Goal: Transaction & Acquisition: Purchase product/service

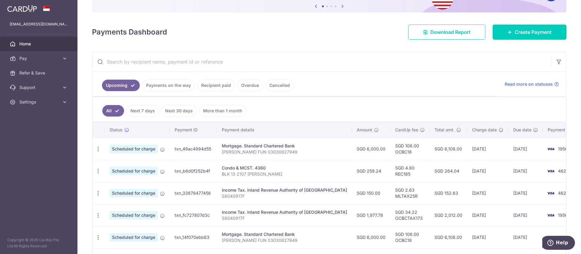
scroll to position [66, 0]
click at [98, 146] on icon "button" at bounding box center [98, 148] width 6 height 6
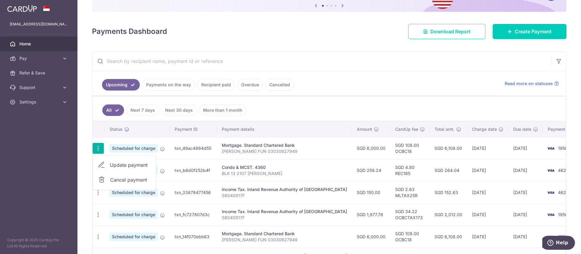
drag, startPoint x: 113, startPoint y: 163, endPoint x: 127, endPoint y: 155, distance: 15.8
click at [113, 163] on span "Update payment" at bounding box center [130, 164] width 41 height 7
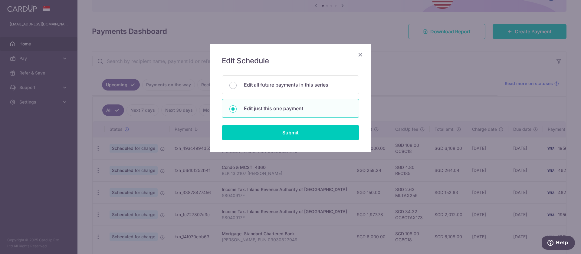
drag, startPoint x: 285, startPoint y: 132, endPoint x: 391, endPoint y: 125, distance: 106.5
click at [284, 132] on input "Submit" at bounding box center [290, 132] width 137 height 15
radio input "true"
type input "6,000.00"
type input "30/10/2025"
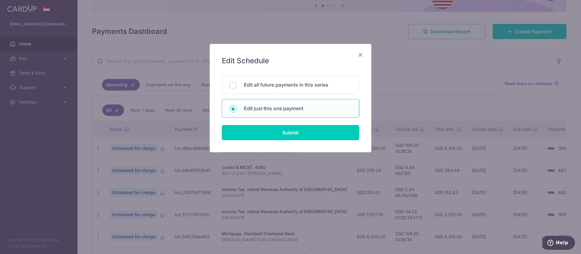
type input "CEDRIC FUN 03030827949"
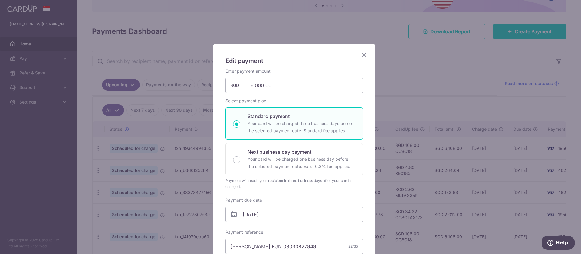
scroll to position [151, 0]
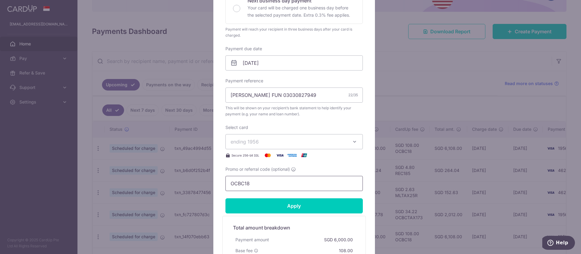
drag, startPoint x: 252, startPoint y: 185, endPoint x: 176, endPoint y: 176, distance: 77.1
click at [176, 176] on div "Edit payment By clicking apply, you will make changes to all payments to Standa…" at bounding box center [290, 127] width 581 height 254
paste input "3HOME25R"
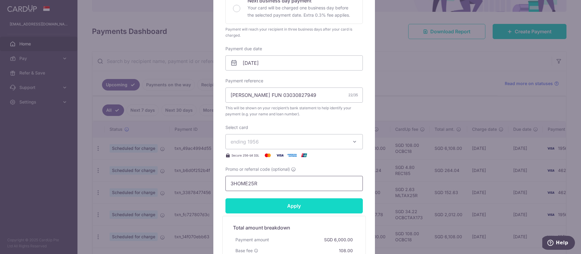
type input "3HOME25R"
drag, startPoint x: 298, startPoint y: 207, endPoint x: 297, endPoint y: 203, distance: 4.2
click at [298, 207] on input "Apply" at bounding box center [293, 205] width 137 height 15
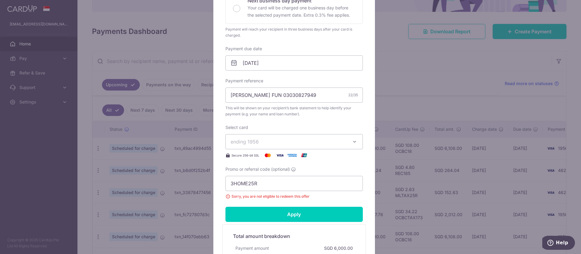
click at [406, 62] on div "Edit payment By clicking apply, you will make changes to all payments to Standa…" at bounding box center [290, 127] width 581 height 254
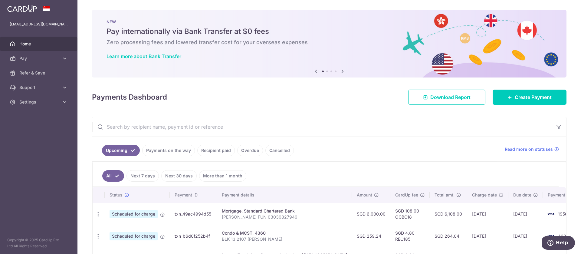
scroll to position [151, 0]
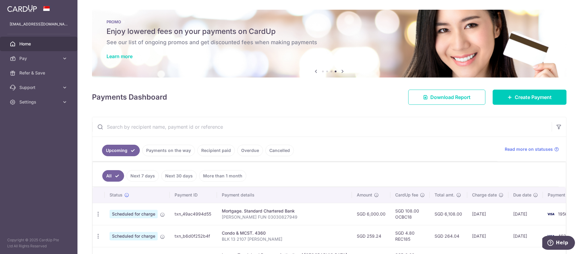
click at [179, 151] on link "Payments on the way" at bounding box center [168, 151] width 53 height 12
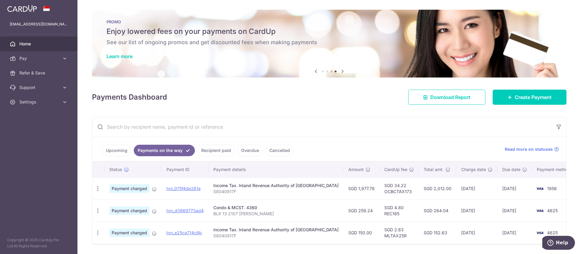
scroll to position [19, 0]
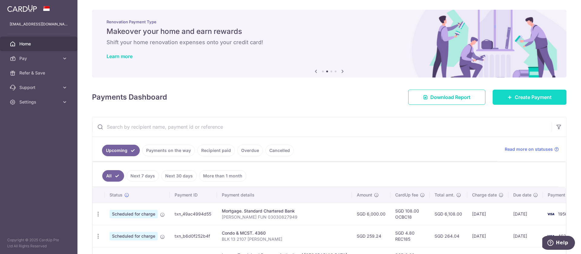
click at [546, 98] on span "Create Payment" at bounding box center [533, 97] width 37 height 7
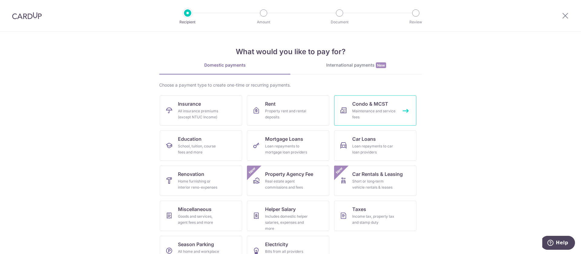
click at [401, 110] on link "Condo & MCST Maintenance and service fees" at bounding box center [375, 110] width 82 height 30
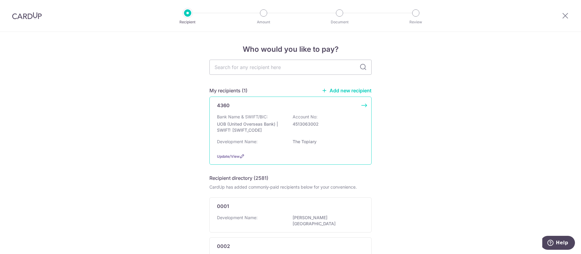
click at [321, 112] on div "4360 Bank Name & SWIFT/BIC: UOB (United Overseas Bank) | SWIFT: [SWIFT_CODE] Ac…" at bounding box center [290, 131] width 162 height 68
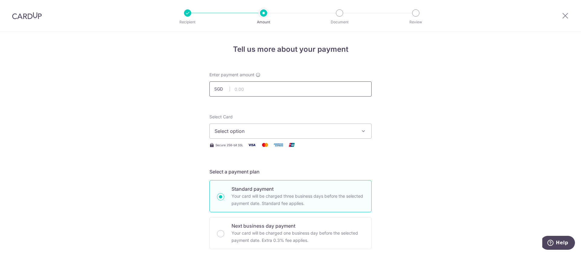
click at [289, 90] on input "text" at bounding box center [290, 88] width 162 height 15
type input "220.00"
click at [337, 126] on button "Select option" at bounding box center [290, 130] width 162 height 15
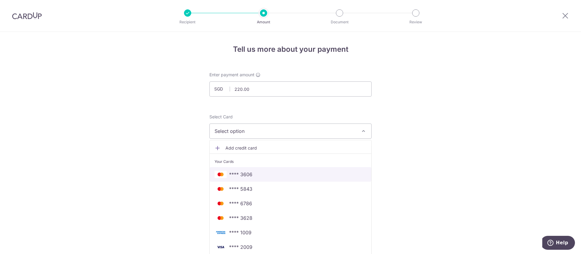
scroll to position [151, 0]
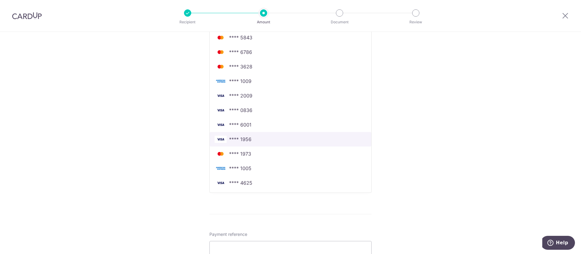
click at [297, 139] on span "**** 1956" at bounding box center [291, 139] width 152 height 7
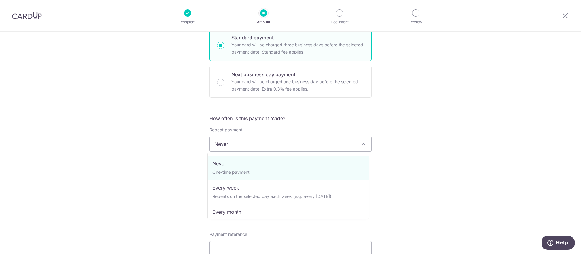
click at [292, 140] on span "Never" at bounding box center [291, 144] width 162 height 15
select select "3"
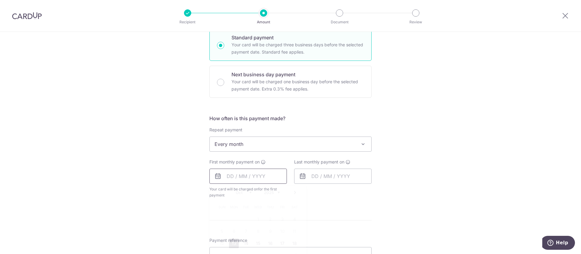
click at [240, 180] on input "text" at bounding box center [247, 176] width 77 height 15
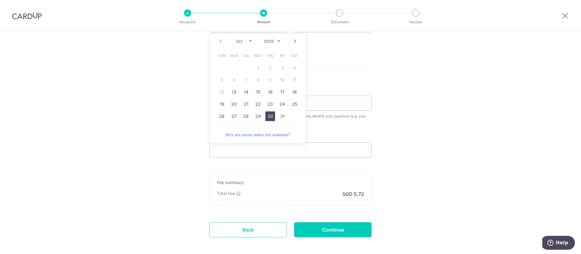
click at [270, 113] on link "30" at bounding box center [270, 116] width 10 height 10
type input "[DATE]"
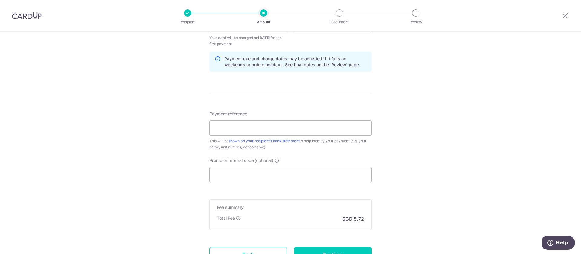
scroll to position [151, 0]
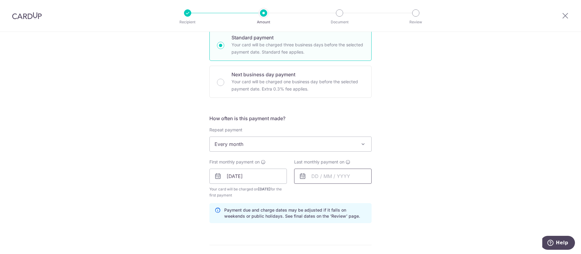
click at [328, 179] on input "text" at bounding box center [332, 176] width 77 height 15
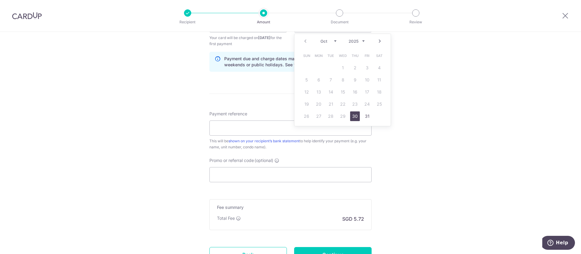
click at [379, 40] on link "Next" at bounding box center [379, 41] width 7 height 7
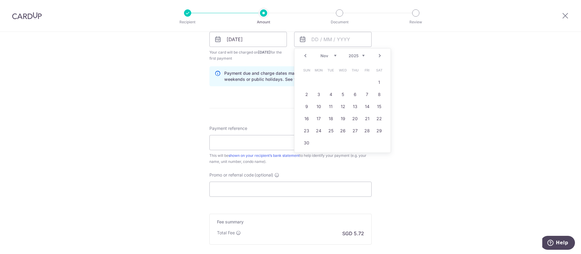
click at [377, 54] on link "Next" at bounding box center [379, 55] width 7 height 7
click at [338, 132] on link "31" at bounding box center [343, 131] width 10 height 10
type input "31/12/2025"
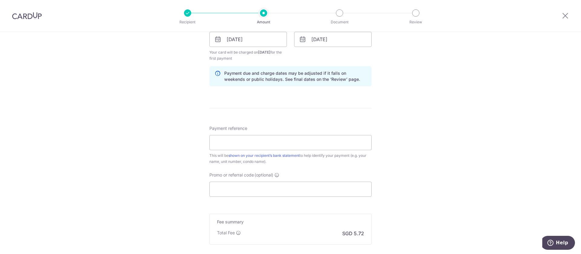
click at [461, 122] on div "Tell us more about your payment Enter payment amount SGD 220.00 220.00 Select C…" at bounding box center [290, 33] width 581 height 578
click at [323, 147] on input "Payment reference" at bounding box center [290, 142] width 162 height 15
type input "Blk [STREET_ADDRESS]"
click at [309, 189] on input "Promo or referral code (optional)" at bounding box center [290, 189] width 162 height 15
paste input "3HOME25R"
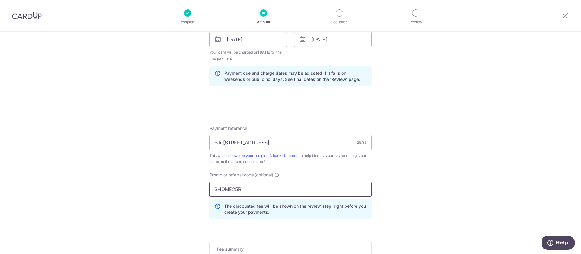
type input "3HOME25R"
click at [473, 162] on div "Tell us more about your payment Enter payment amount SGD 220.00 220.00 Select C…" at bounding box center [290, 47] width 581 height 606
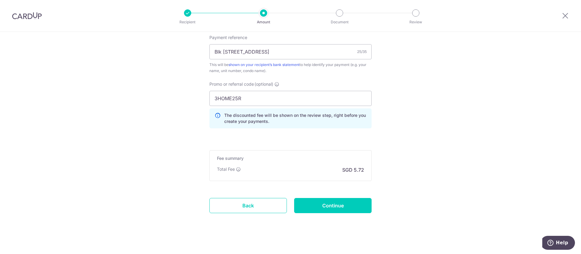
scroll to position [383, 0]
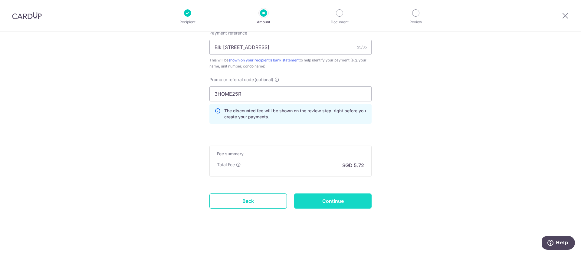
click at [362, 205] on input "Continue" at bounding box center [332, 200] width 77 height 15
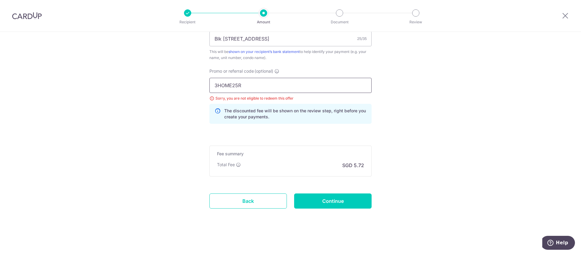
drag, startPoint x: 255, startPoint y: 86, endPoint x: 180, endPoint y: 88, distance: 75.1
type input "OCBC18"
click at [320, 196] on input "Continue" at bounding box center [332, 200] width 77 height 15
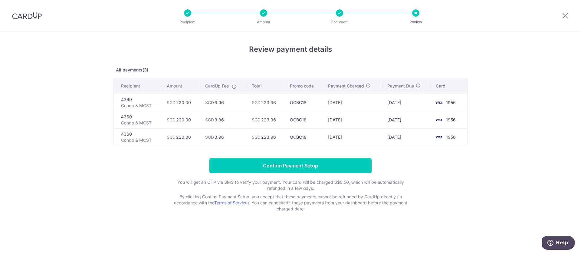
drag, startPoint x: 355, startPoint y: 164, endPoint x: 479, endPoint y: 167, distance: 124.1
click at [355, 165] on input "Confirm Payment Setup" at bounding box center [290, 165] width 162 height 15
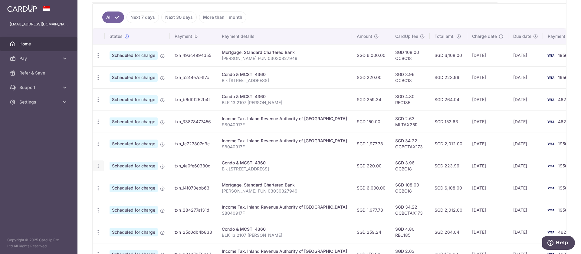
click at [99, 165] on icon "button" at bounding box center [98, 166] width 6 height 6
click at [117, 179] on span "Update payment" at bounding box center [130, 182] width 41 height 7
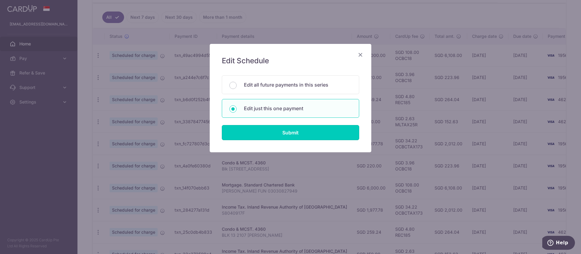
drag, startPoint x: 310, startPoint y: 138, endPoint x: 422, endPoint y: 117, distance: 114.4
click at [310, 137] on input "Submit" at bounding box center [290, 132] width 137 height 15
radio input "true"
type input "220.00"
type input "30/11/2025"
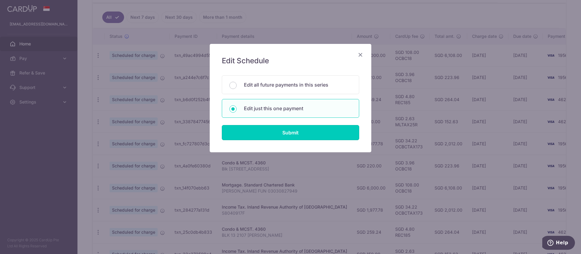
type input "Blk [STREET_ADDRESS]"
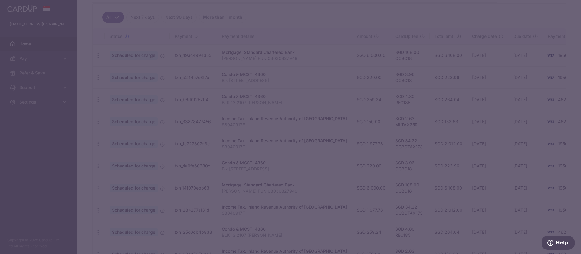
type input "OCBC18"
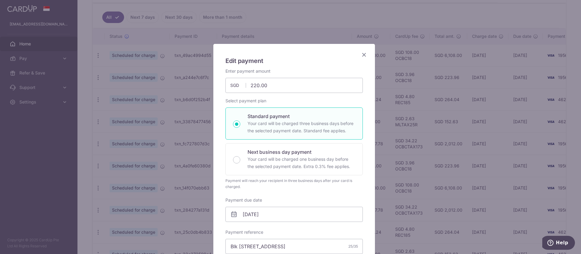
scroll to position [151, 0]
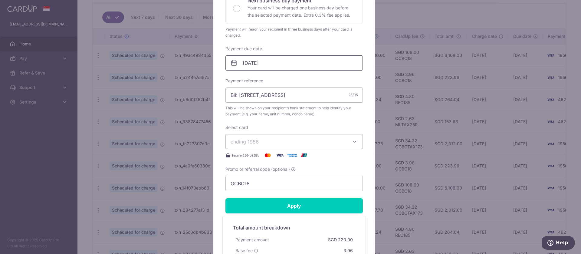
click at [256, 63] on input "30/11/2025" at bounding box center [293, 62] width 137 height 15
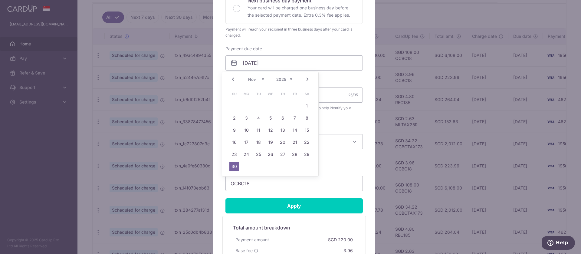
click at [236, 79] on link "Prev" at bounding box center [232, 79] width 7 height 7
click at [286, 156] on link "30" at bounding box center [283, 155] width 10 height 10
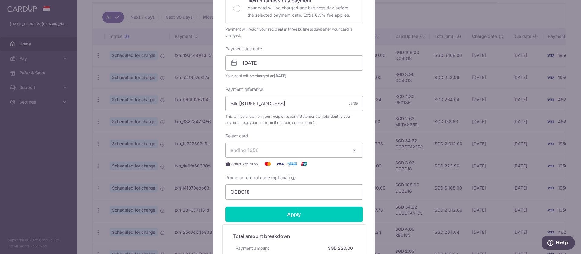
click at [230, 63] on icon at bounding box center [233, 62] width 7 height 7
click at [255, 65] on input "[DATE]" at bounding box center [293, 62] width 137 height 15
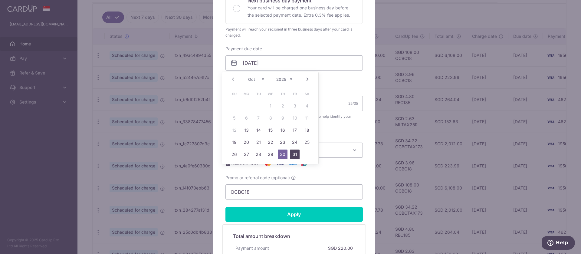
click at [294, 153] on link "31" at bounding box center [295, 155] width 10 height 10
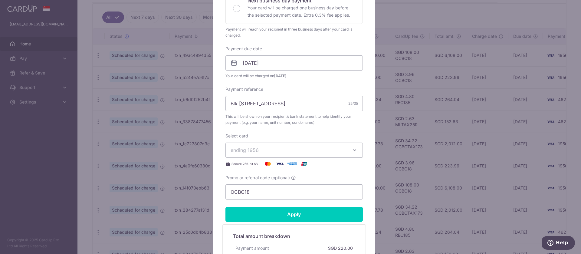
click at [325, 82] on div "Enter payment amount 220.00 220.00 SGD To change the payment amount, please can…" at bounding box center [293, 58] width 137 height 283
click at [249, 68] on input "31/10/2025" at bounding box center [293, 62] width 137 height 15
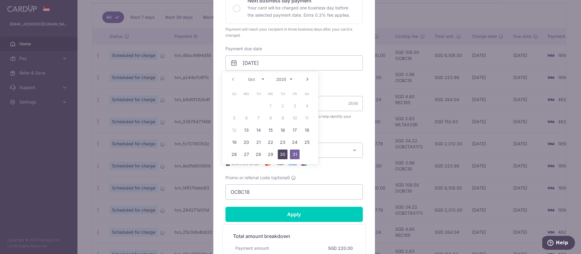
click at [282, 157] on link "30" at bounding box center [283, 155] width 10 height 10
type input "[DATE]"
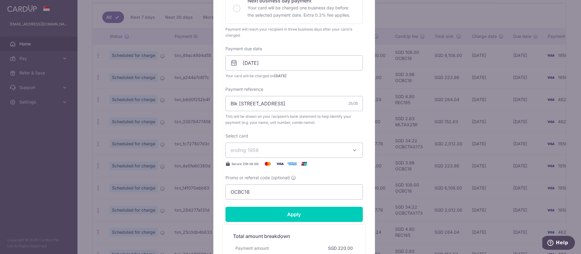
click at [353, 173] on div "Enter payment amount 220.00 220.00 SGD To change the payment amount, please can…" at bounding box center [293, 58] width 137 height 283
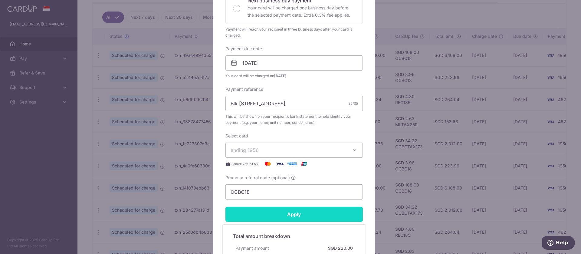
click at [341, 210] on input "Apply" at bounding box center [293, 214] width 137 height 15
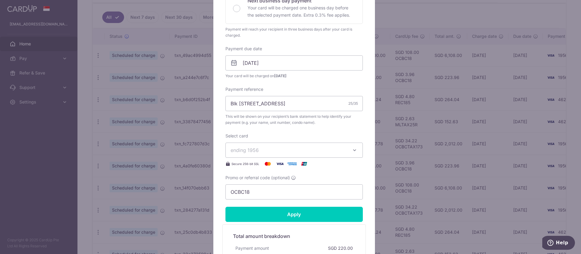
type input "Successfully Applied"
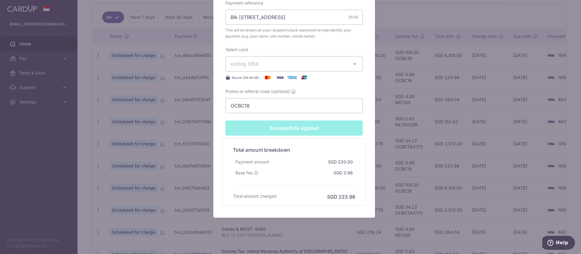
scroll to position [266, 0]
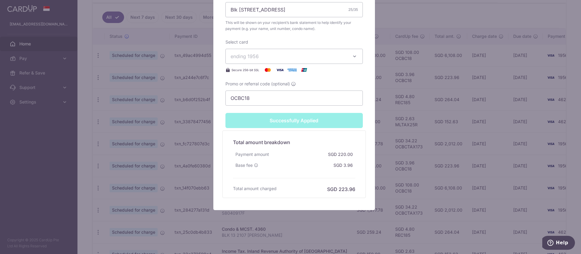
click at [566, 136] on div "Edit payment By clicking apply, you will make changes to all payments to 4360 s…" at bounding box center [290, 127] width 581 height 254
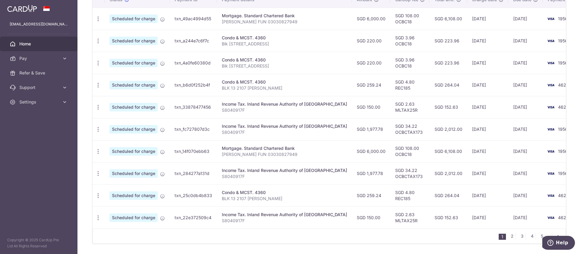
scroll to position [198, 0]
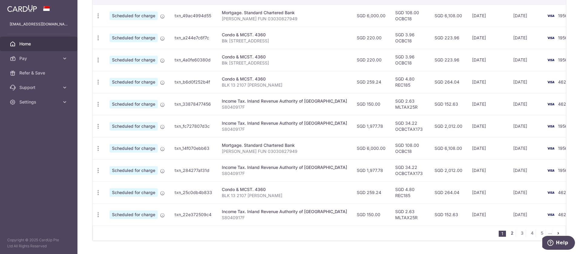
click at [508, 237] on link "2" at bounding box center [511, 232] width 7 height 7
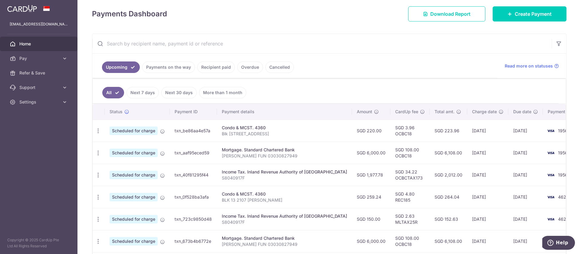
scroll to position [85, 0]
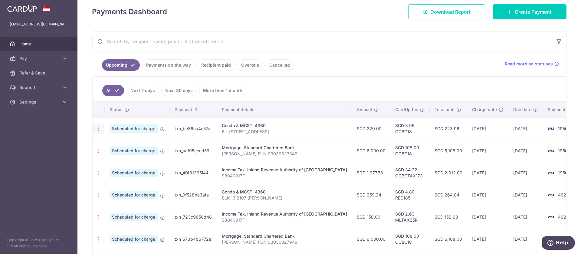
click at [101, 129] on icon "button" at bounding box center [98, 129] width 6 height 6
click at [111, 147] on span "Update payment" at bounding box center [130, 145] width 41 height 7
radio input "true"
type input "220.00"
type input "30/12/2025"
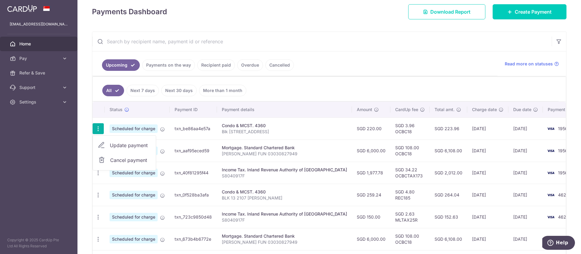
type input "Blk [STREET_ADDRESS]"
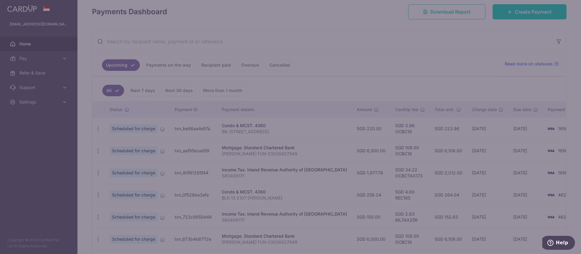
type input "OCBC18"
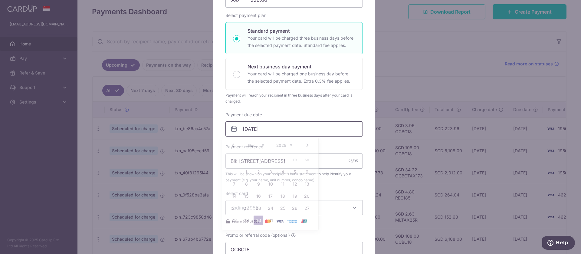
click at [271, 125] on input "30/12/2025" at bounding box center [293, 128] width 137 height 15
drag, startPoint x: 271, startPoint y: 220, endPoint x: 272, endPoint y: 212, distance: 7.6
click at [271, 220] on link "31" at bounding box center [271, 220] width 10 height 10
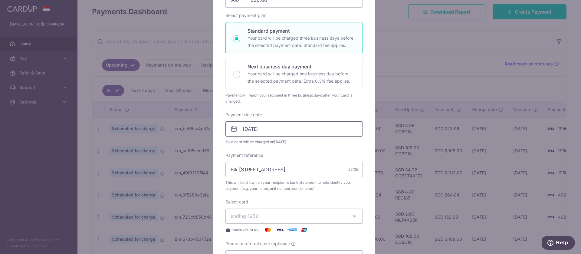
click at [250, 128] on input "31/12/2025" at bounding box center [293, 128] width 137 height 15
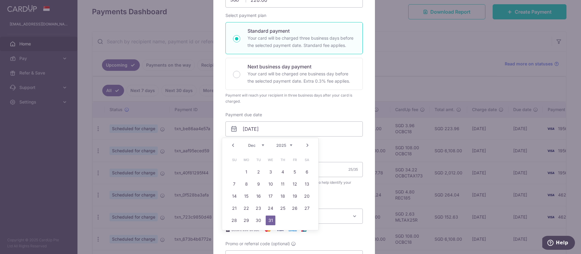
click at [307, 145] on link "Next" at bounding box center [307, 145] width 7 height 7
click at [295, 170] on link "2" at bounding box center [295, 172] width 10 height 10
type input "[DATE]"
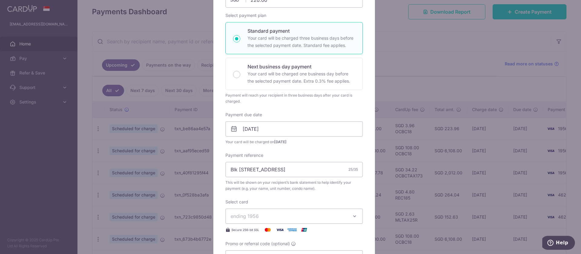
scroll to position [237, 0]
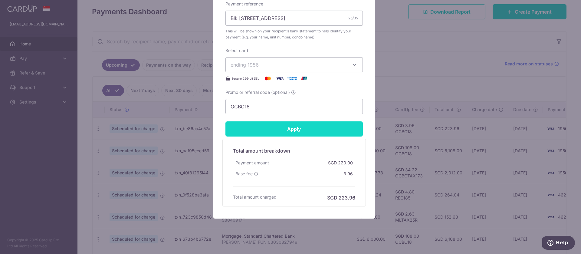
click at [311, 134] on input "Apply" at bounding box center [293, 128] width 137 height 15
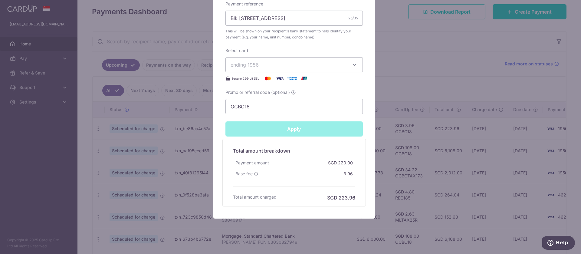
type input "Successfully Applied"
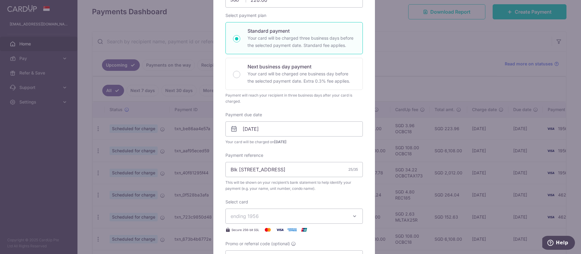
scroll to position [258, 0]
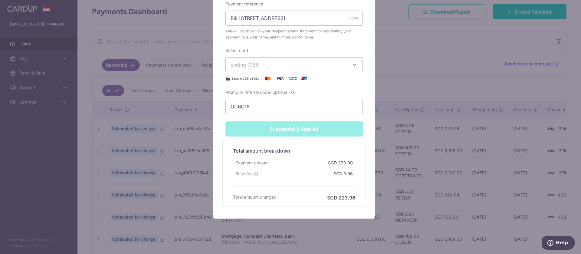
click at [405, 86] on div "Edit payment By clicking apply, you will make changes to all payments to 4360 s…" at bounding box center [290, 127] width 581 height 254
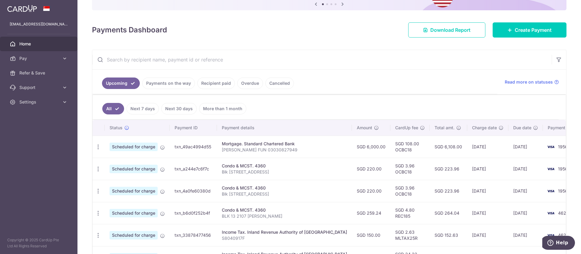
scroll to position [219, 0]
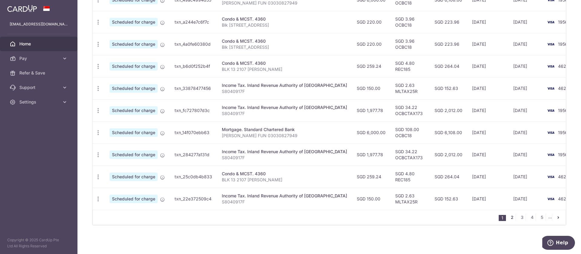
click at [508, 219] on link "2" at bounding box center [511, 217] width 7 height 7
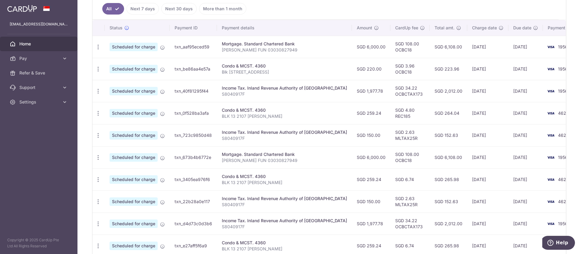
scroll to position [214, 0]
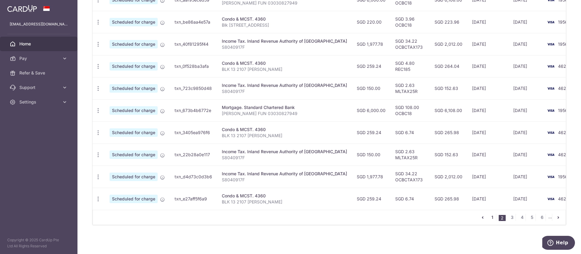
click at [489, 218] on link "1" at bounding box center [492, 217] width 7 height 7
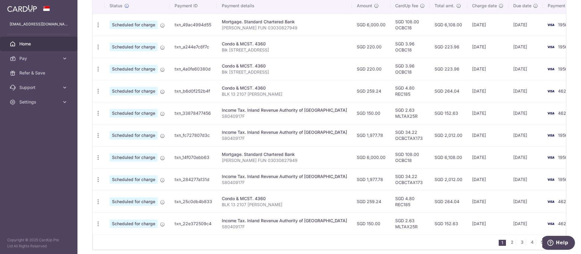
scroll to position [188, 0]
